Goal: Find specific page/section: Find specific page/section

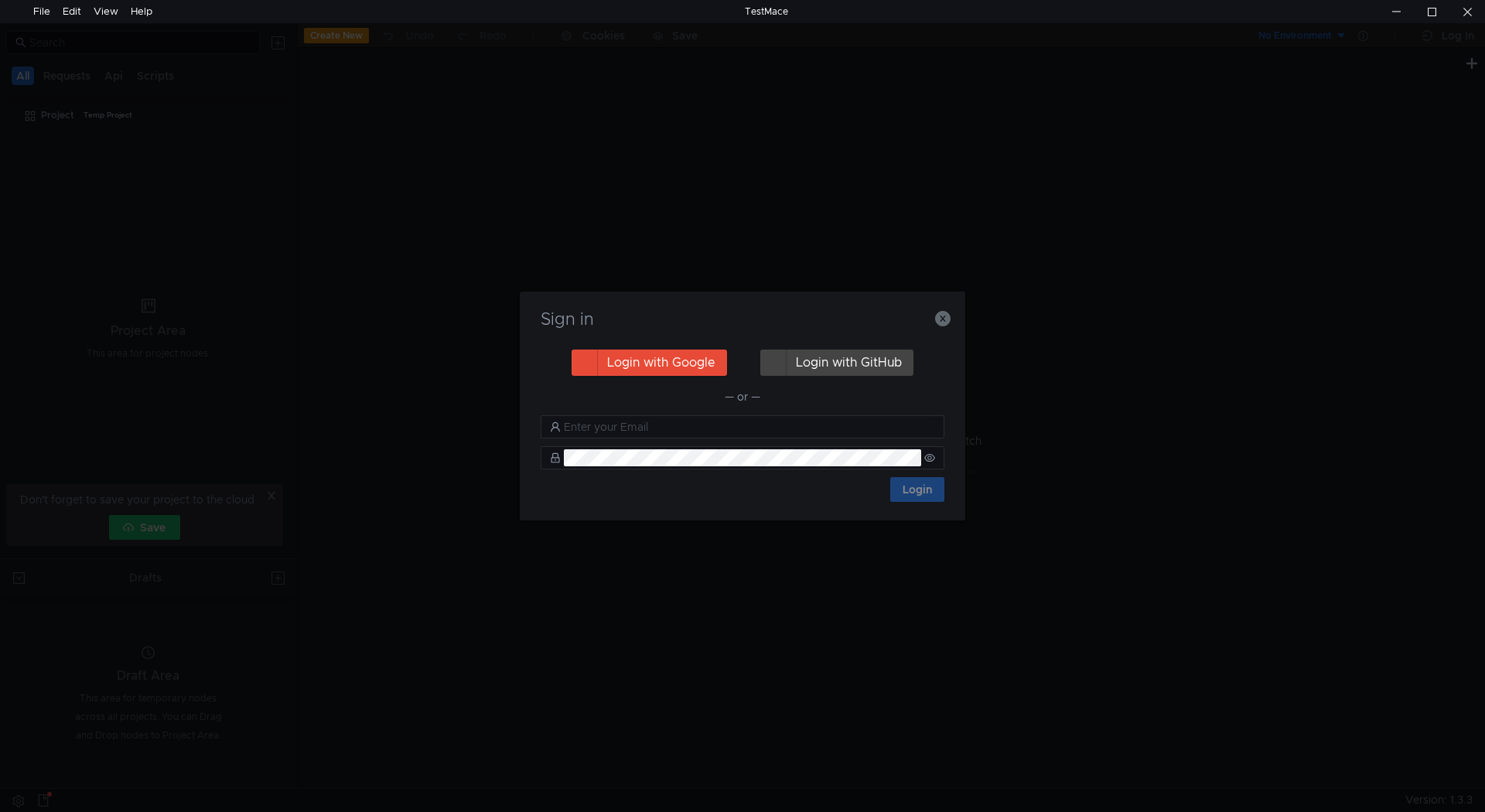
click at [696, 352] on button "Login with Google" at bounding box center [649, 363] width 156 height 26
click at [944, 316] on icon "button" at bounding box center [943, 319] width 16 height 16
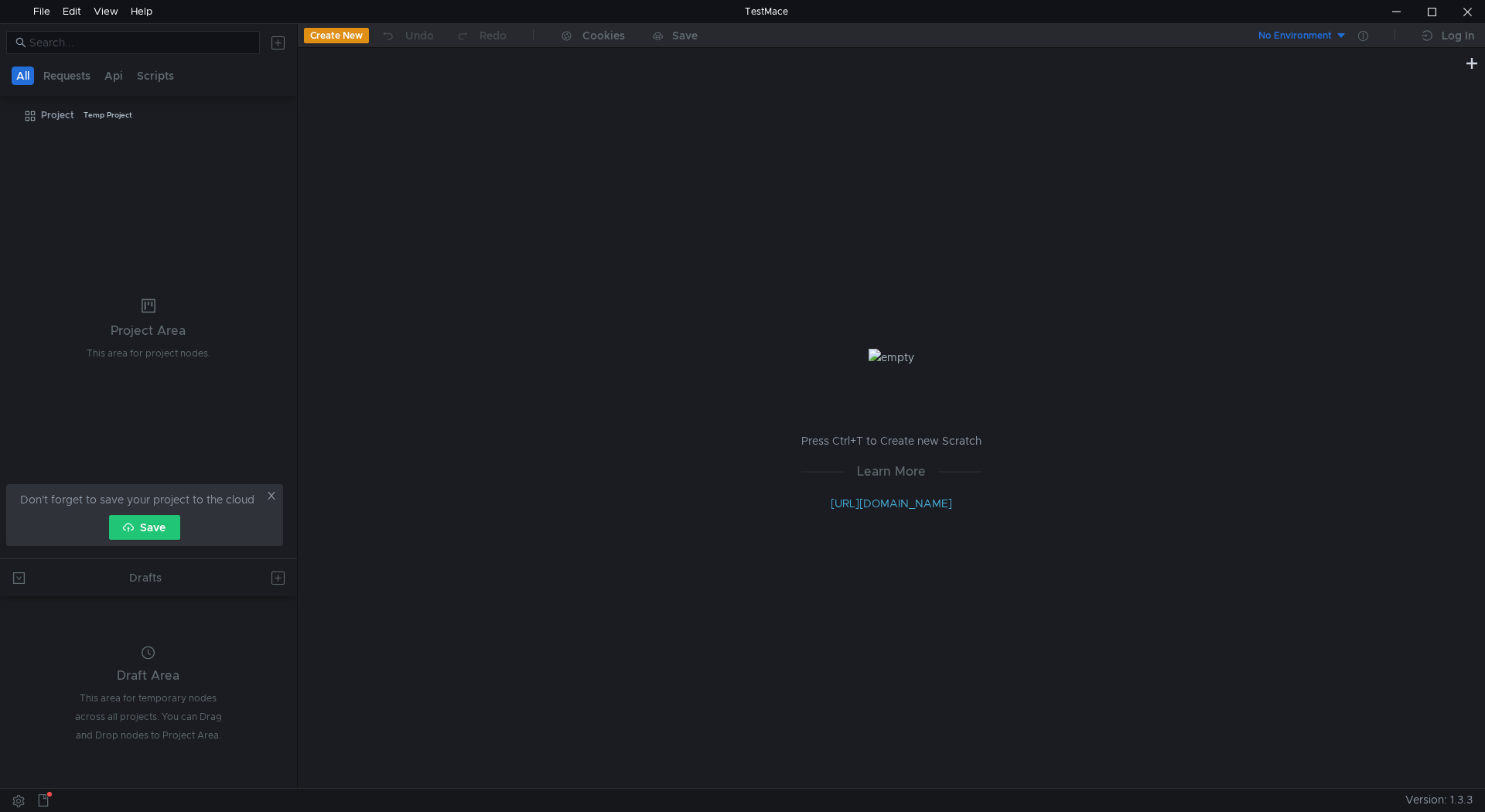
click at [136, 128] on tree-viewport "Project Temp Project" at bounding box center [148, 330] width 297 height 456
click at [132, 116] on div "Project Temp Project" at bounding box center [158, 115] width 236 height 23
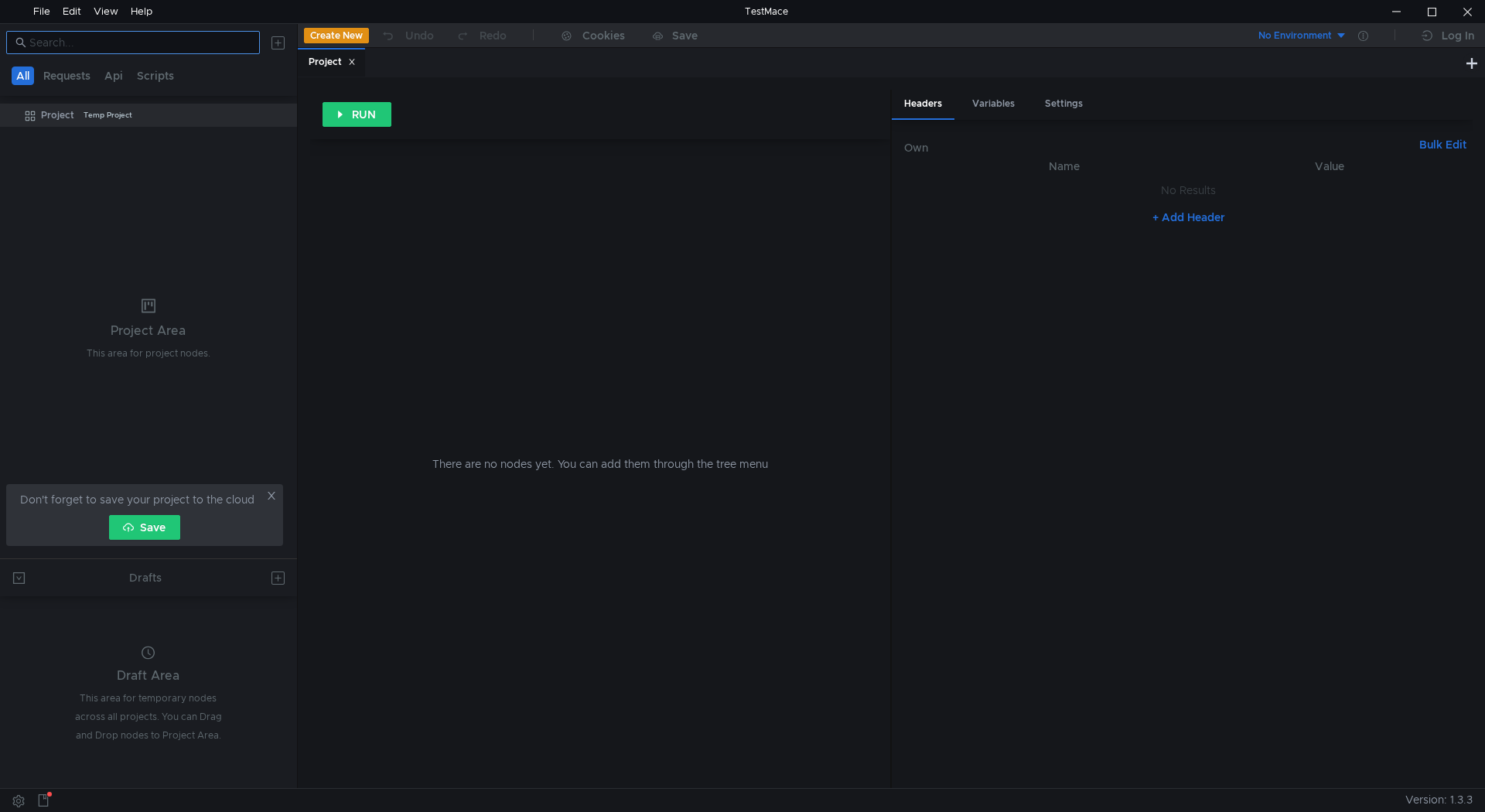
click at [142, 33] on nz-input-group at bounding box center [132, 42] width 254 height 23
click at [97, 68] on div "All Requests Api Scripts" at bounding box center [95, 75] width 171 height 18
click at [113, 75] on button "Api" at bounding box center [113, 75] width 28 height 18
click at [82, 75] on button "Requests" at bounding box center [68, 75] width 56 height 18
click at [1478, 8] on div at bounding box center [1467, 11] width 36 height 23
